Goal: Information Seeking & Learning: Learn about a topic

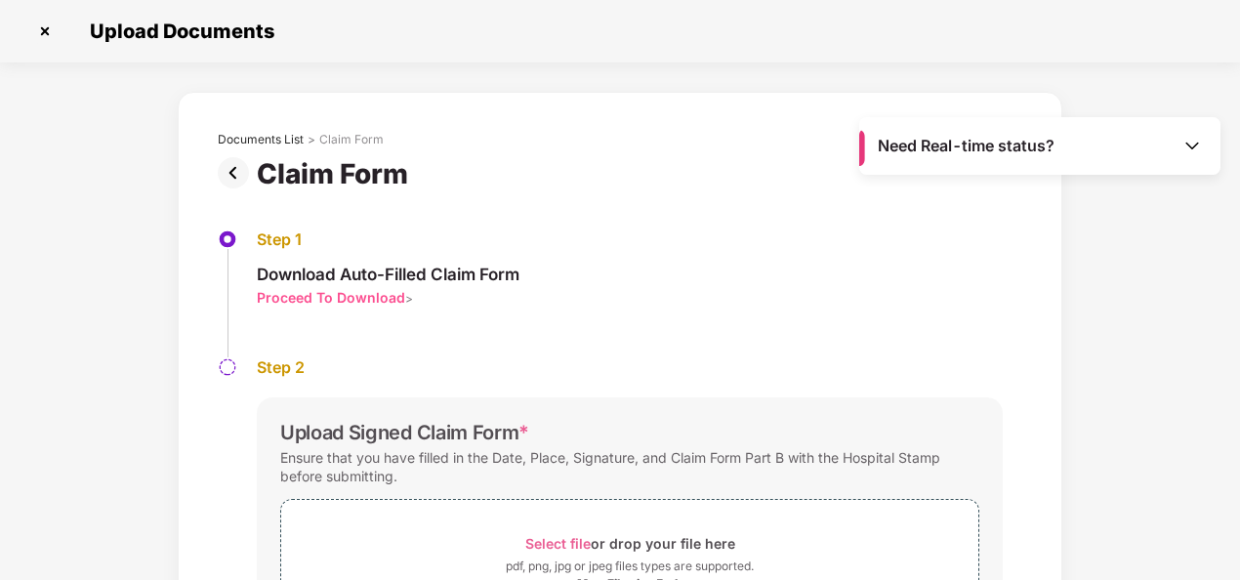
click at [230, 176] on img at bounding box center [237, 172] width 39 height 31
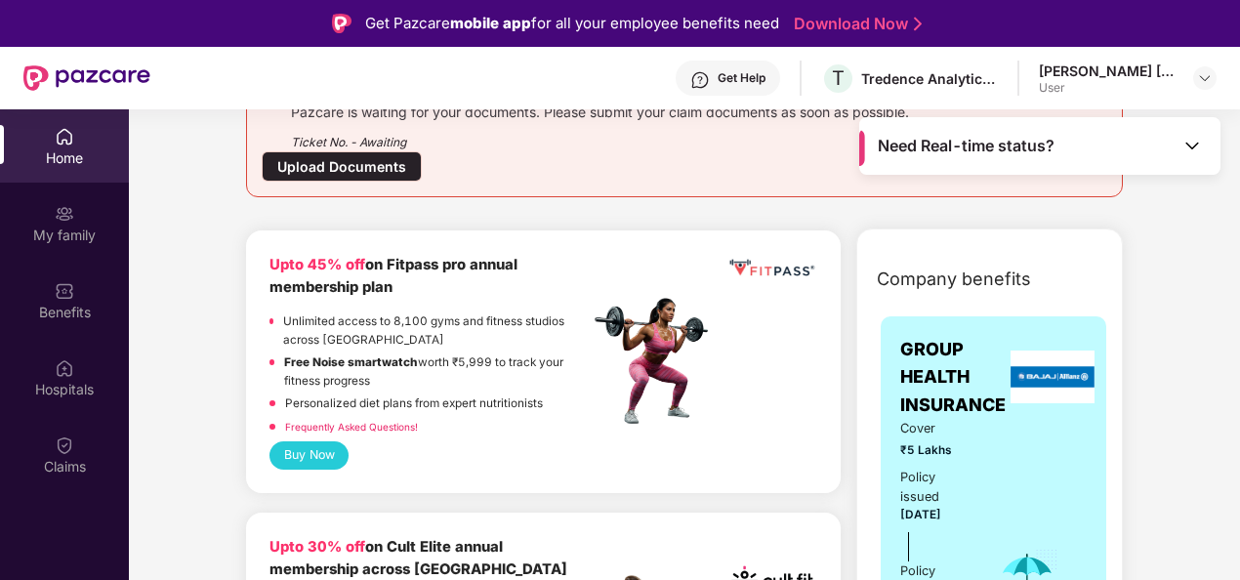
scroll to position [98, 0]
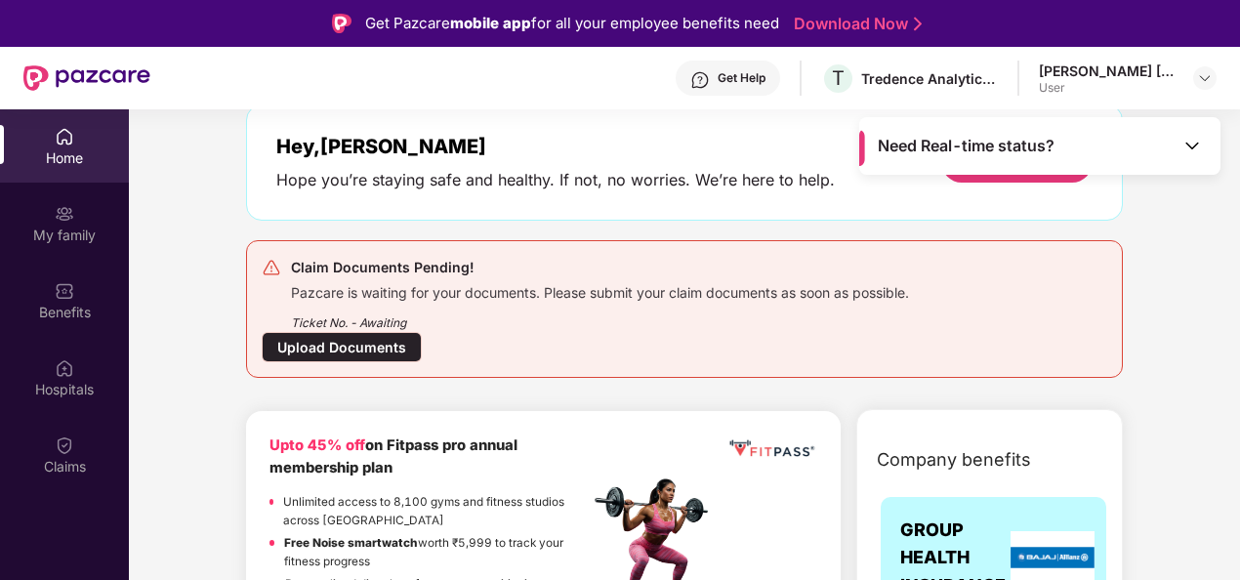
click at [1182, 148] on div "Need Real-time status?" at bounding box center [1039, 146] width 361 height 58
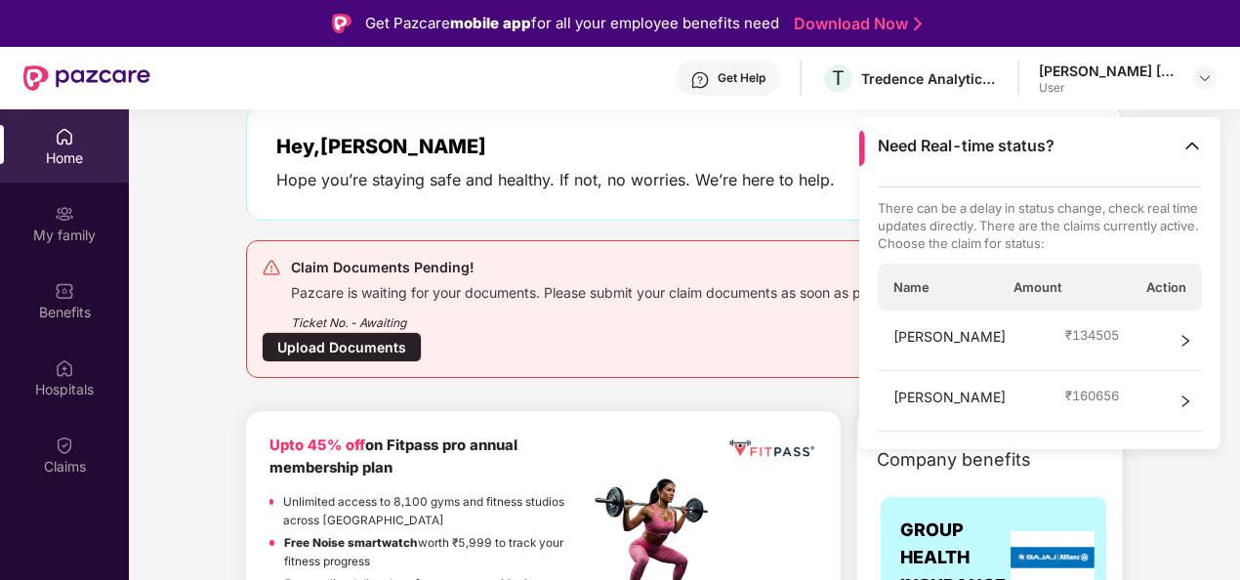
click at [1189, 402] on icon "right" at bounding box center [1186, 402] width 14 height 14
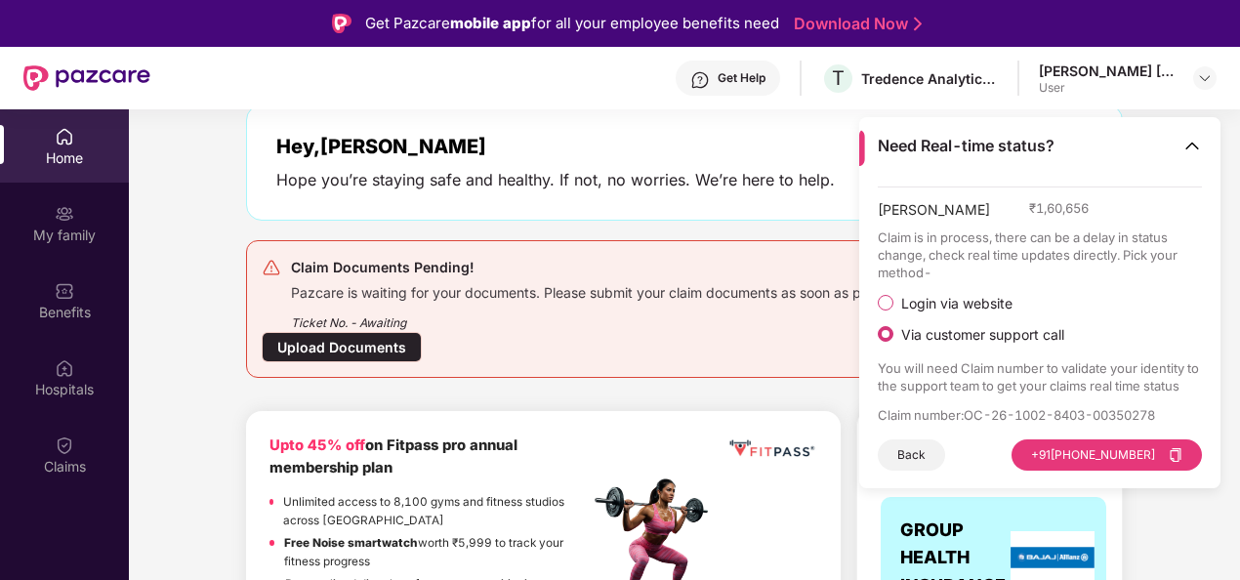
click at [963, 303] on span "Login via website" at bounding box center [957, 304] width 127 height 18
click at [1115, 445] on button "Visit Website" at bounding box center [1147, 454] width 109 height 31
click at [1191, 150] on img at bounding box center [1193, 146] width 20 height 20
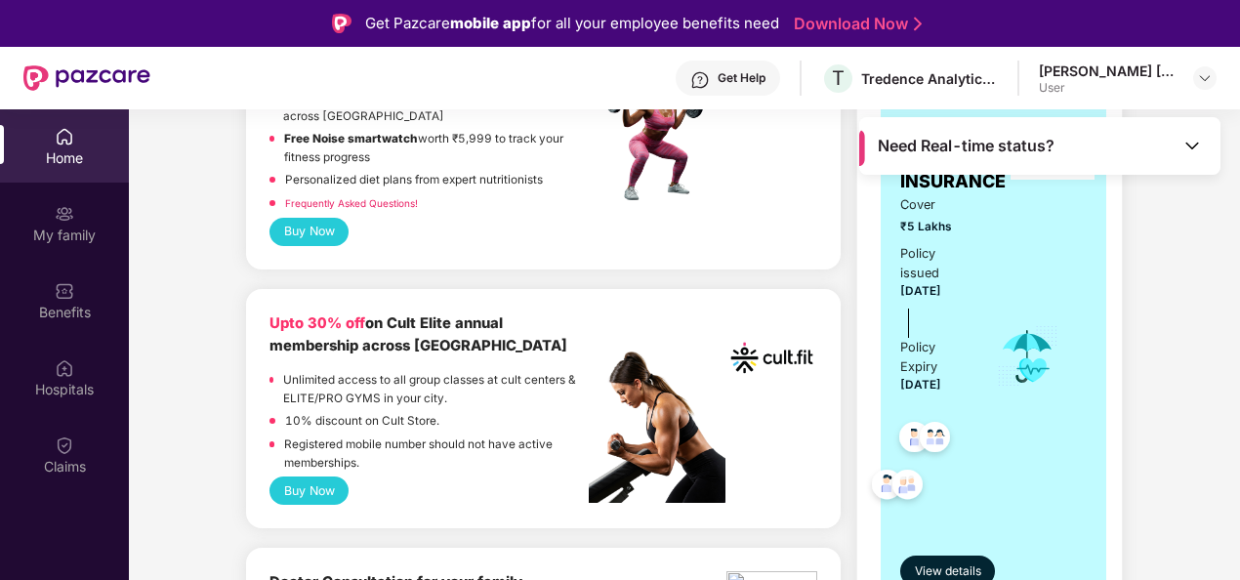
scroll to position [684, 0]
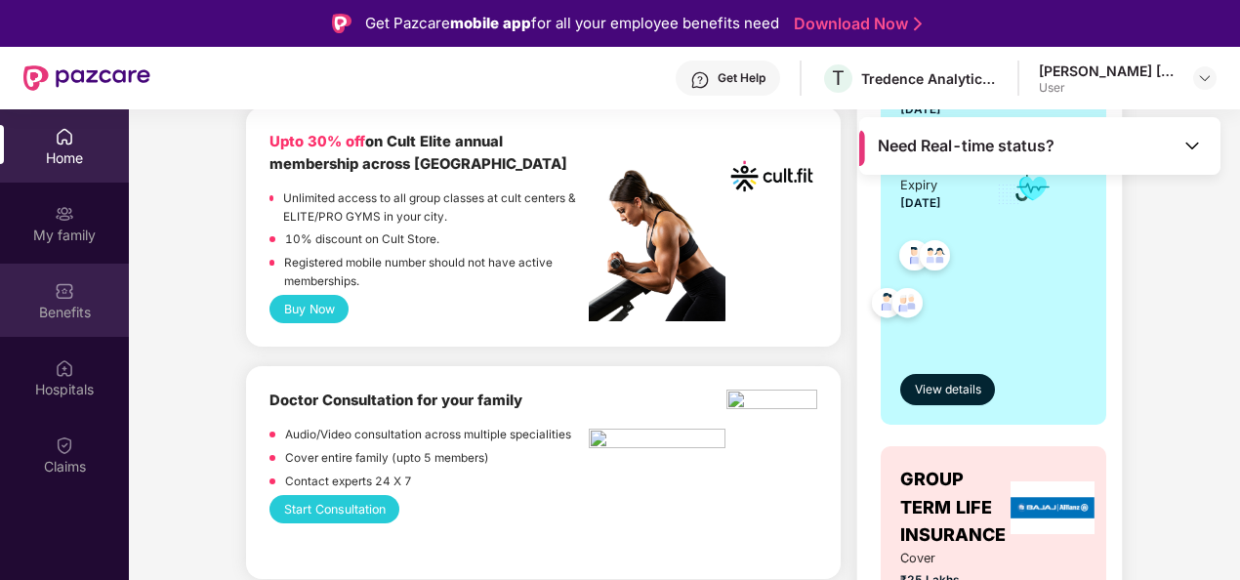
click at [62, 311] on div "Benefits" at bounding box center [64, 313] width 129 height 20
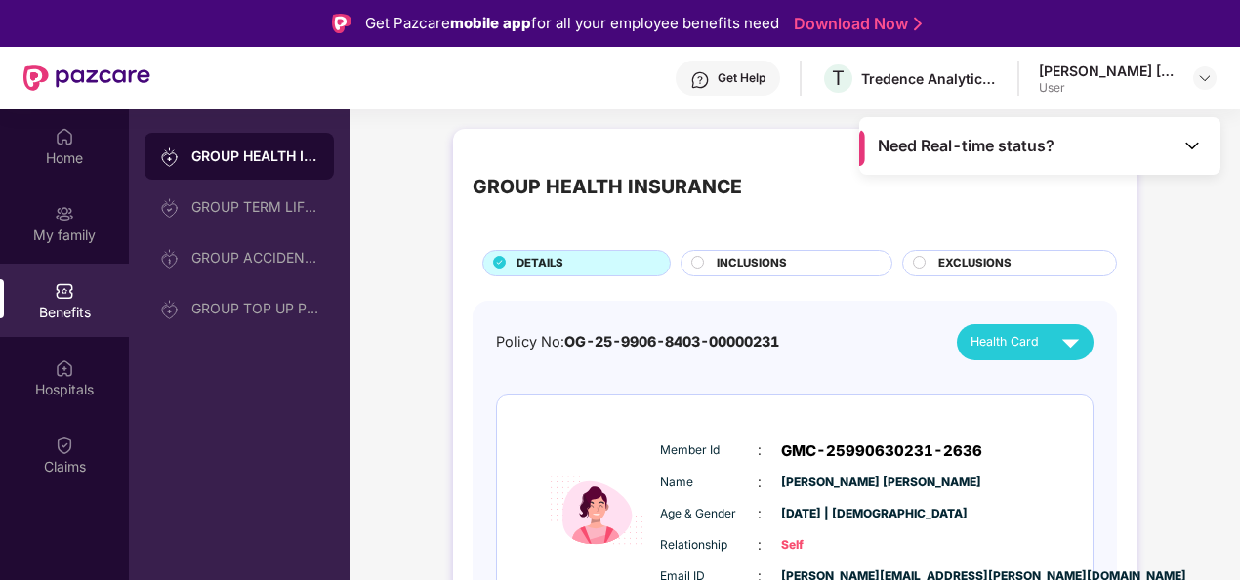
scroll to position [98, 0]
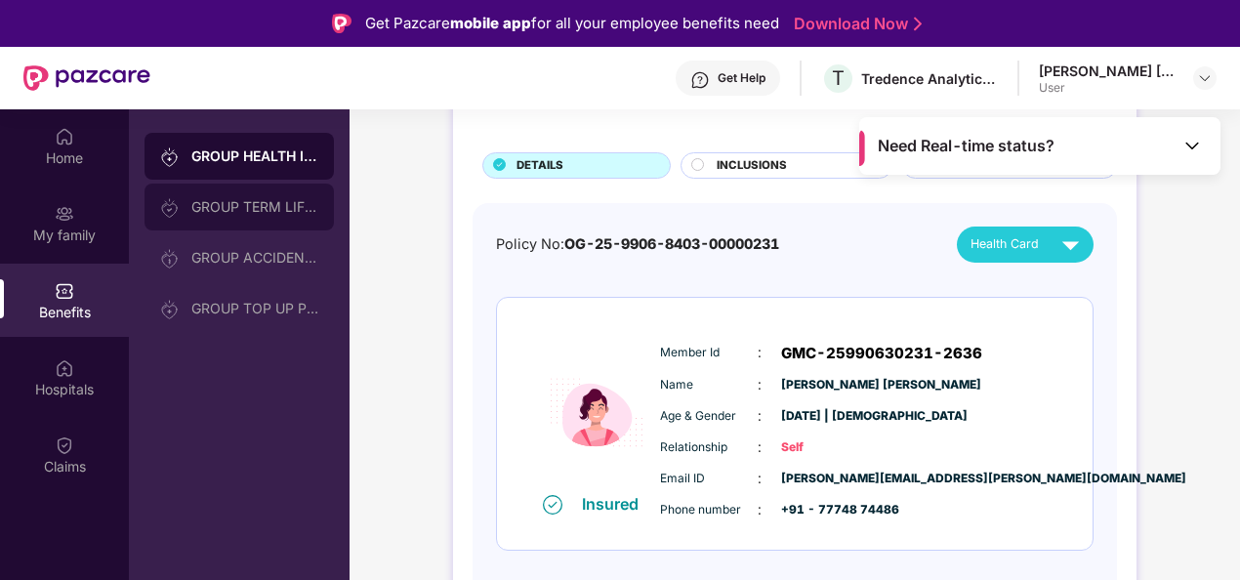
click at [206, 216] on div "GROUP TERM LIFE INSURANCE" at bounding box center [239, 207] width 189 height 47
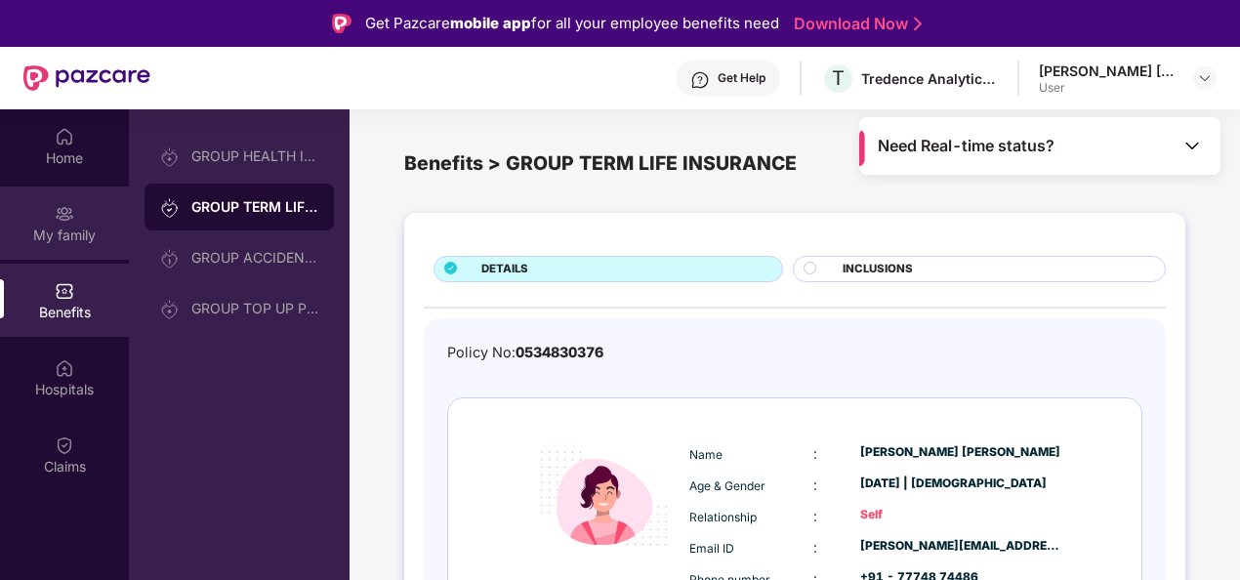
click at [61, 234] on div "My family" at bounding box center [64, 236] width 129 height 20
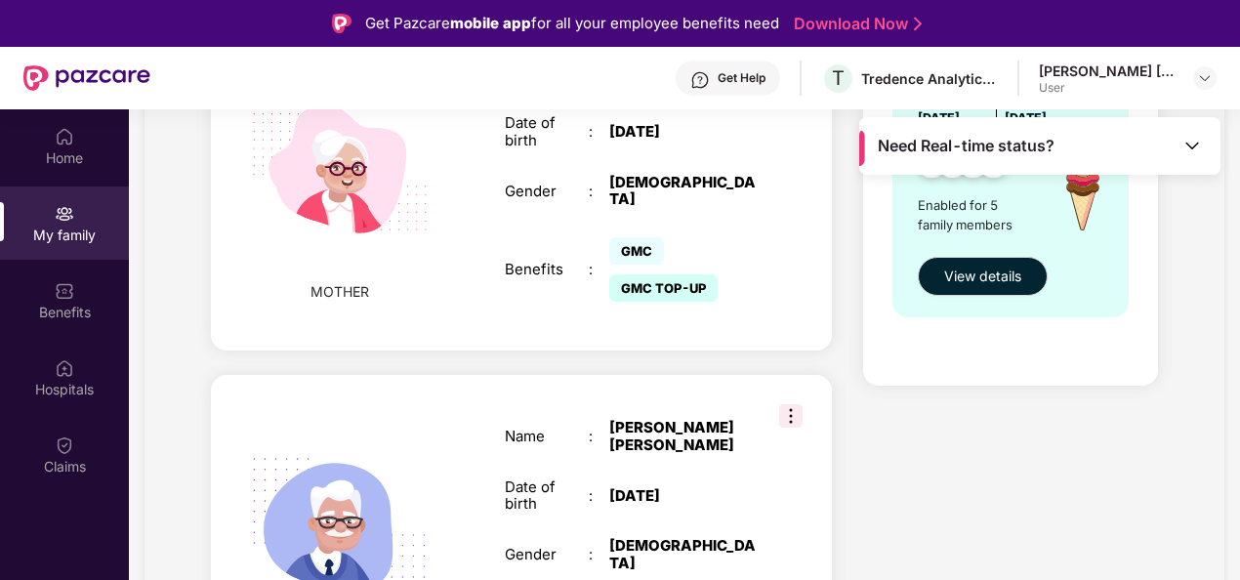
scroll to position [1225, 0]
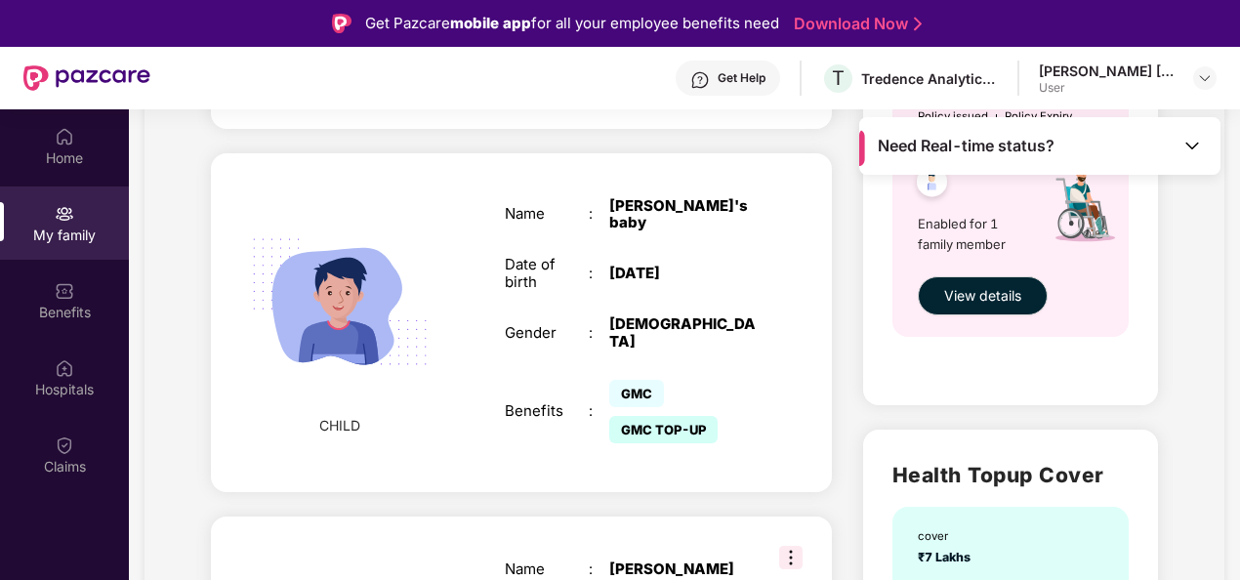
click at [739, 80] on div "Get Help" at bounding box center [742, 78] width 48 height 16
